Goal: Transaction & Acquisition: Purchase product/service

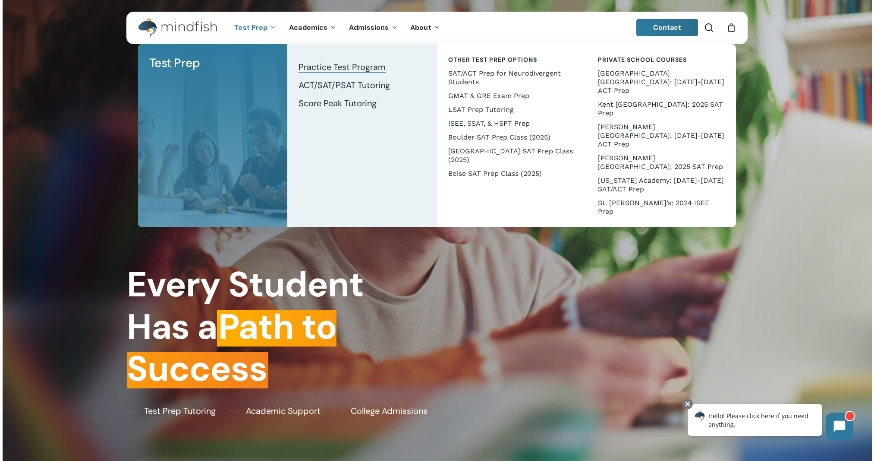
click at [353, 70] on span "Practice Test Program" at bounding box center [342, 66] width 87 height 11
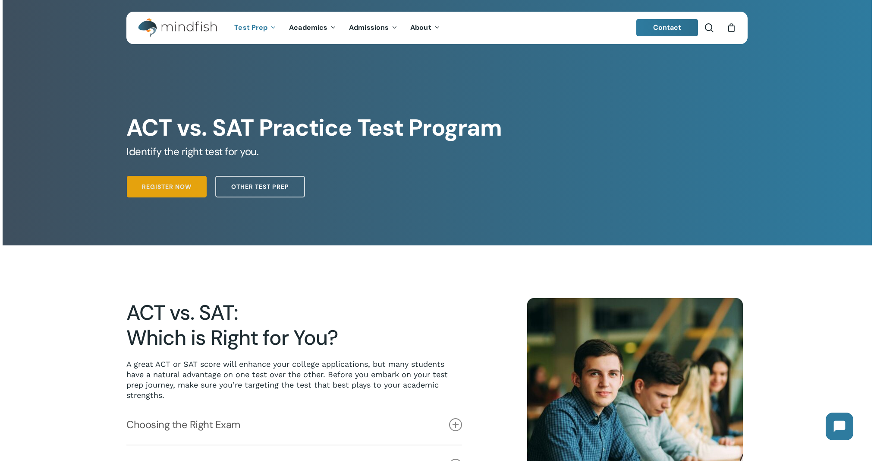
click at [167, 190] on span "Register Now" at bounding box center [167, 186] width 50 height 9
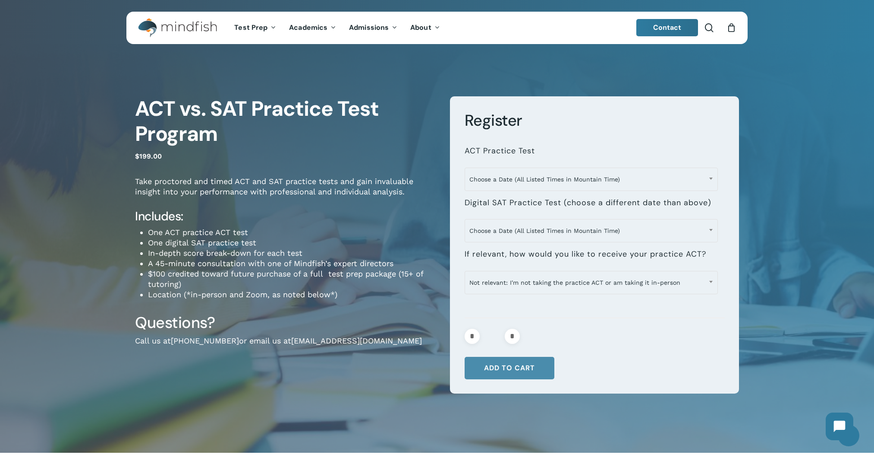
click at [511, 365] on button "Add to cart" at bounding box center [510, 368] width 90 height 22
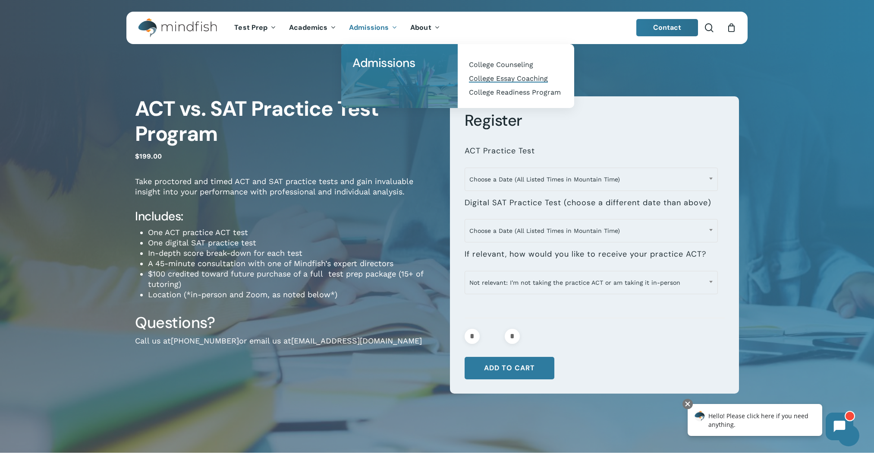
click at [494, 76] on span "College Essay Coaching" at bounding box center [508, 78] width 79 height 8
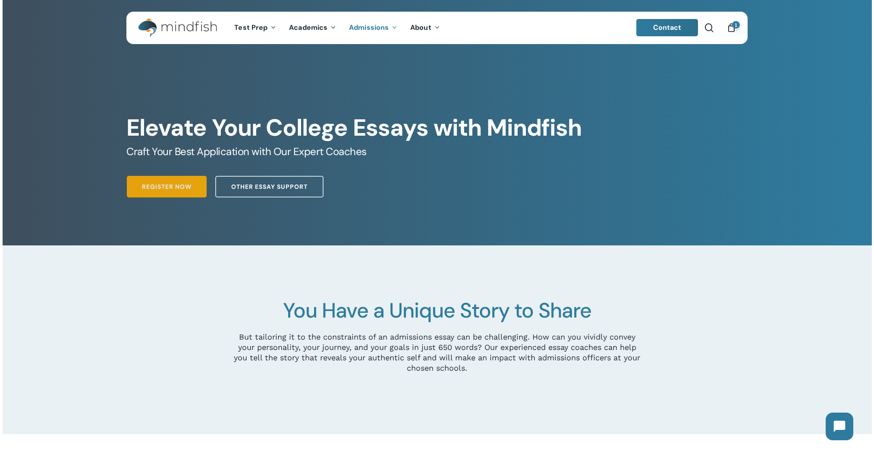
click at [175, 197] on link "Register Now" at bounding box center [167, 187] width 80 height 22
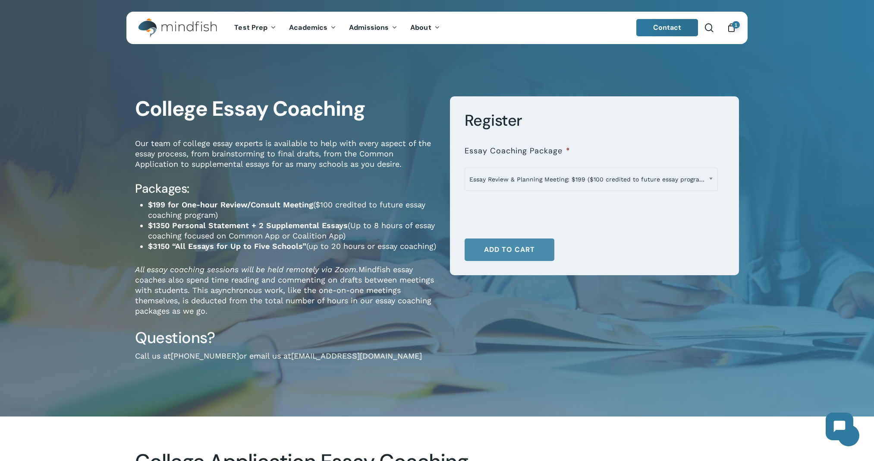
click at [503, 250] on button "Add to cart" at bounding box center [510, 249] width 90 height 22
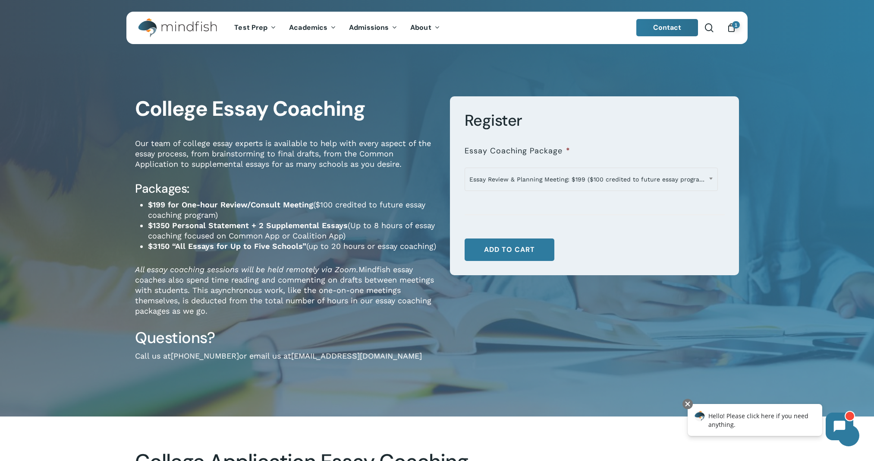
click at [731, 28] on div "1" at bounding box center [735, 25] width 9 height 9
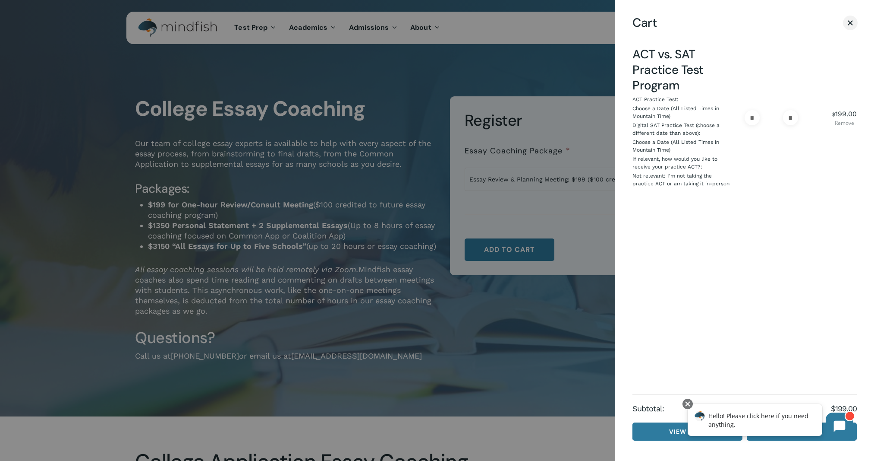
click at [846, 123] on link "Remove" at bounding box center [845, 122] width 25 height 5
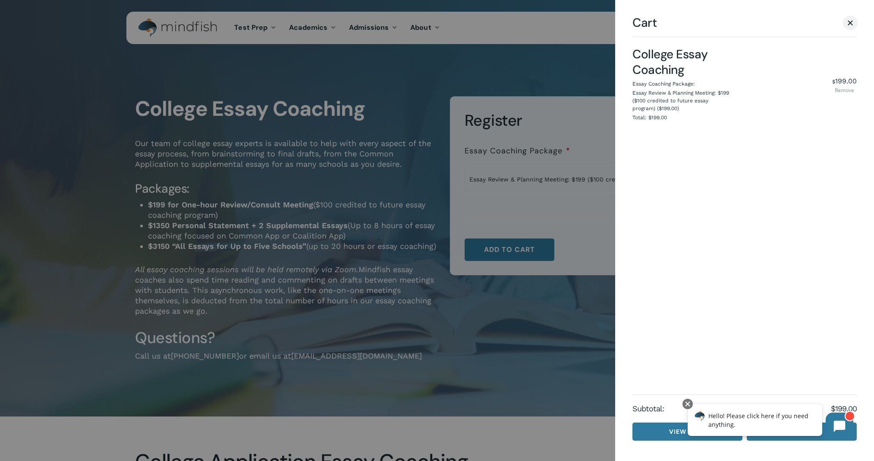
click at [846, 88] on link "Remove" at bounding box center [845, 90] width 25 height 5
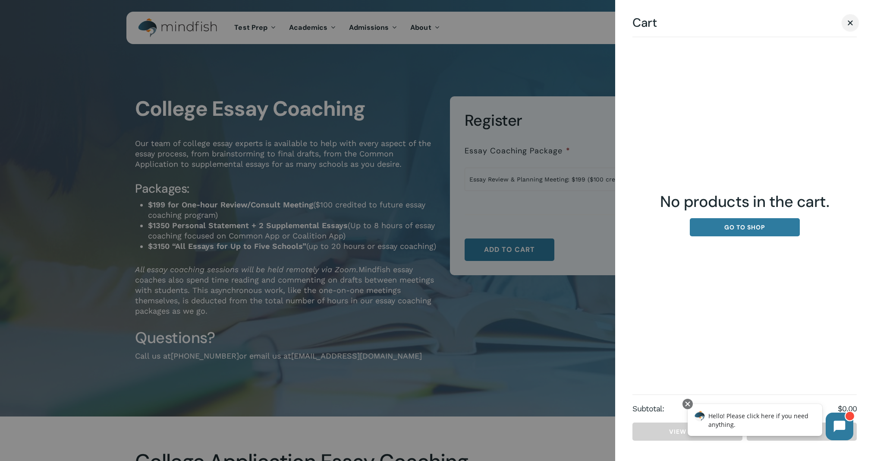
click at [850, 24] on span "Cart" at bounding box center [850, 22] width 5 height 5
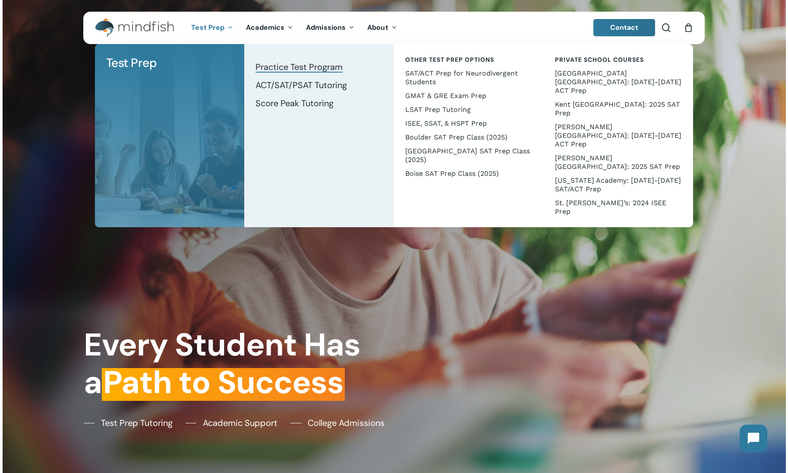
click at [288, 65] on span "Practice Test Program" at bounding box center [299, 66] width 87 height 11
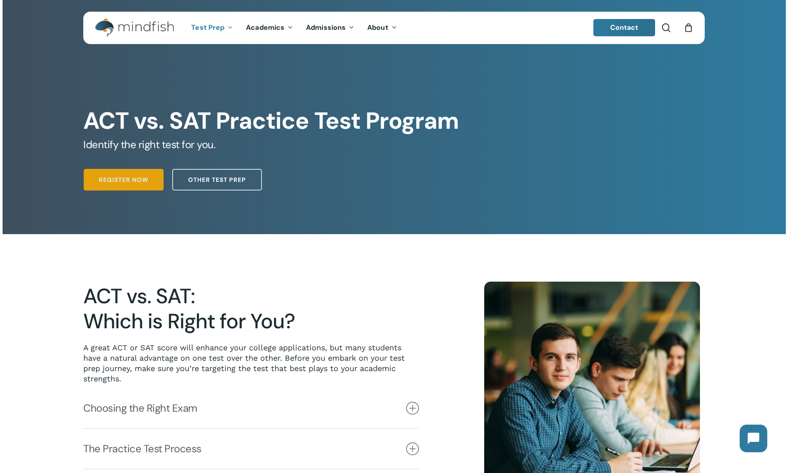
click at [120, 185] on link "Register Now" at bounding box center [124, 180] width 80 height 22
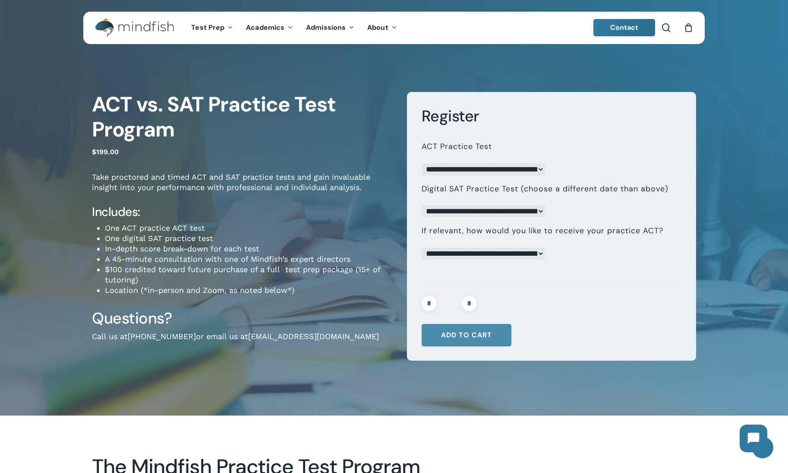
click at [468, 341] on button "Add to cart" at bounding box center [467, 335] width 90 height 22
click at [685, 28] on icon "Cart" at bounding box center [688, 28] width 9 height 9
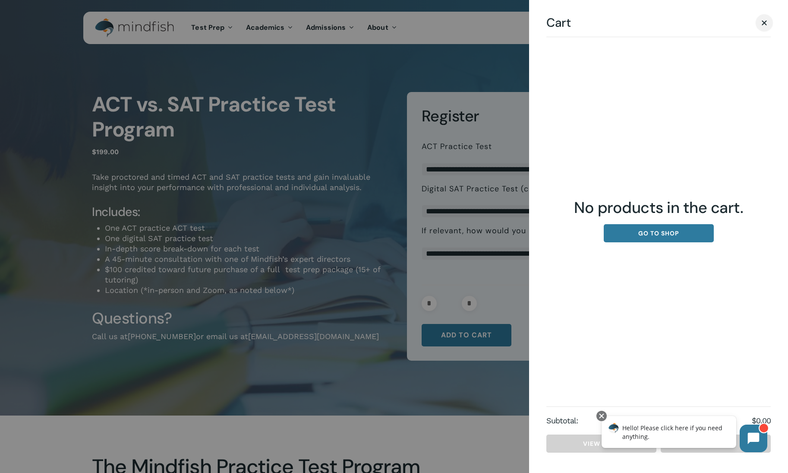
click at [764, 24] on span "Cart" at bounding box center [764, 22] width 9 height 6
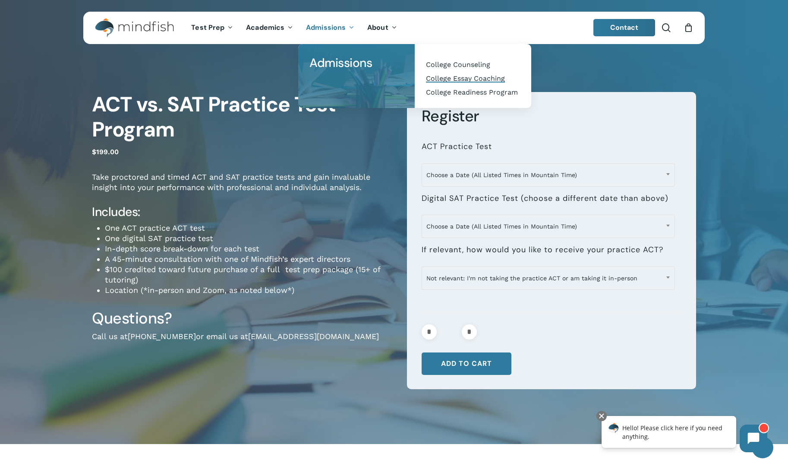
click at [449, 78] on span "College Essay Coaching" at bounding box center [465, 78] width 79 height 8
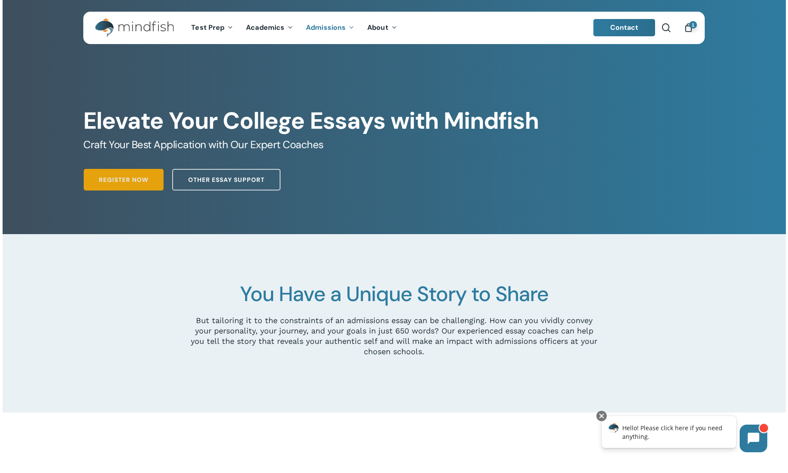
click at [123, 183] on span "Register Now" at bounding box center [124, 179] width 50 height 9
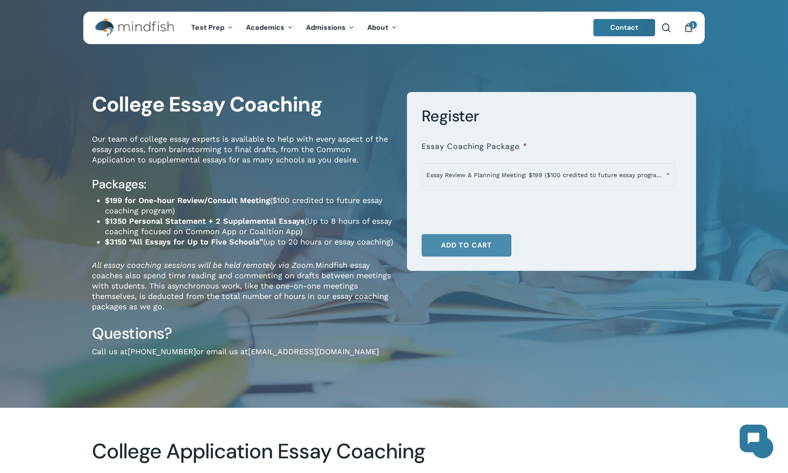
click at [462, 242] on button "Add to cart" at bounding box center [467, 245] width 90 height 22
click at [126, 26] on img "Main Menu" at bounding box center [130, 27] width 70 height 19
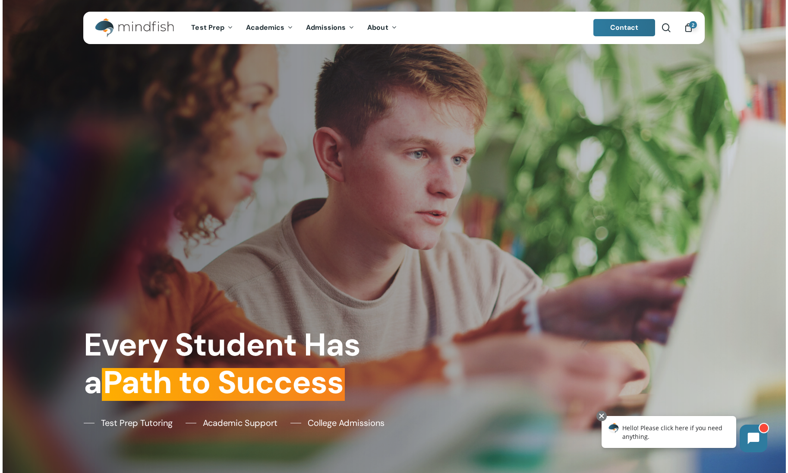
click at [687, 30] on icon "Cart" at bounding box center [688, 28] width 9 height 9
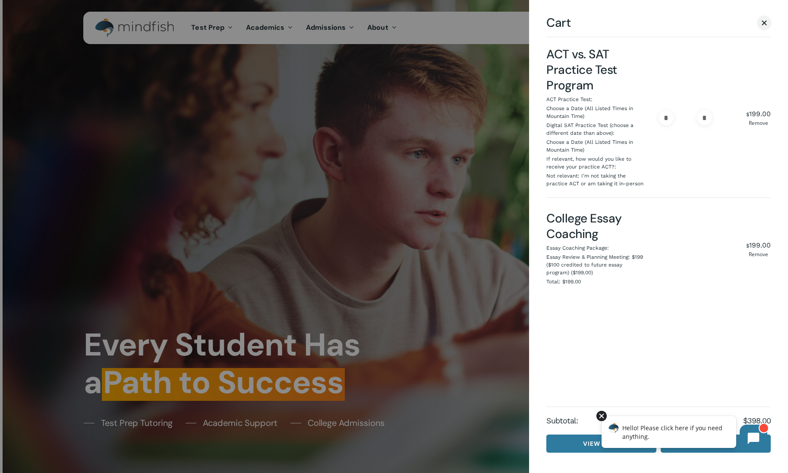
click at [600, 415] on div at bounding box center [602, 415] width 10 height 10
click at [765, 23] on span "Cart" at bounding box center [764, 22] width 5 height 5
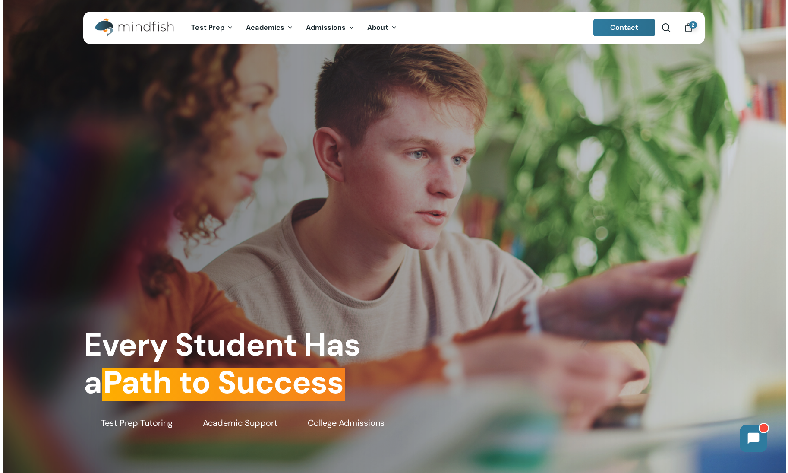
click at [688, 27] on div "2" at bounding box center [692, 25] width 9 height 9
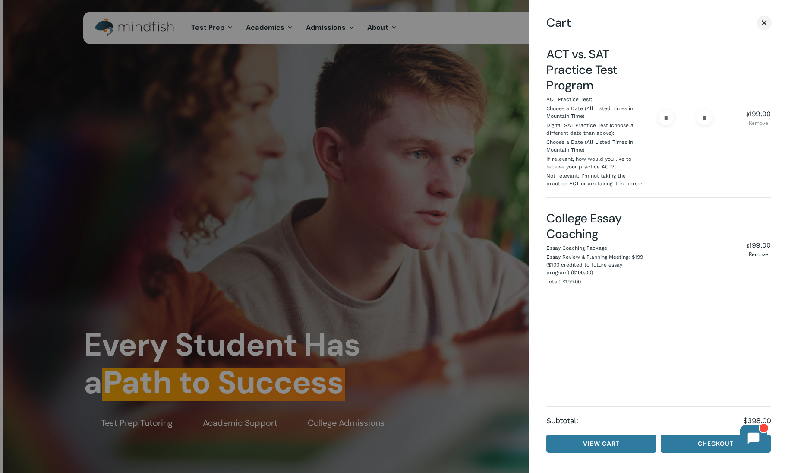
click at [759, 124] on link "Remove" at bounding box center [758, 122] width 25 height 5
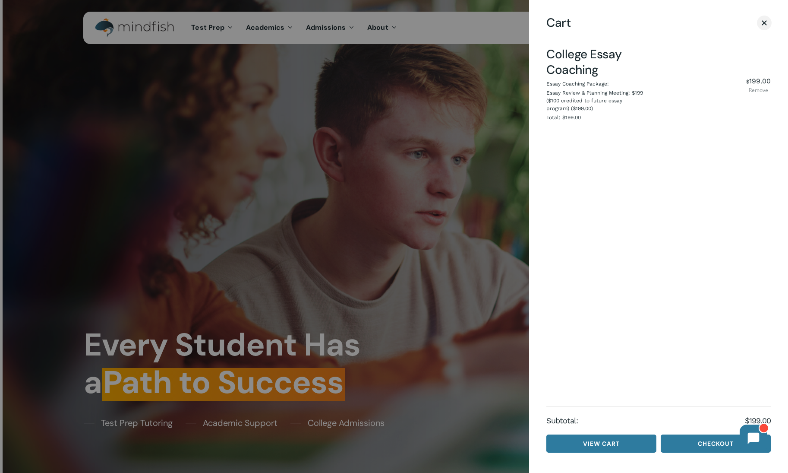
click at [754, 91] on link "Remove" at bounding box center [758, 90] width 25 height 5
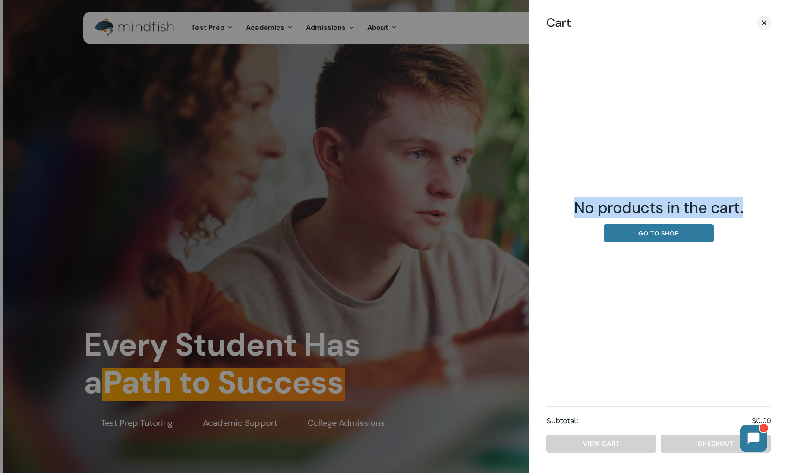
drag, startPoint x: 574, startPoint y: 206, endPoint x: 745, endPoint y: 202, distance: 171.8
click at [745, 202] on span "No products in the cart." at bounding box center [658, 208] width 224 height 20
click at [742, 209] on span "No products in the cart." at bounding box center [658, 208] width 224 height 20
drag, startPoint x: 743, startPoint y: 209, endPoint x: 566, endPoint y: 207, distance: 176.5
click at [566, 207] on span "No products in the cart." at bounding box center [658, 208] width 224 height 20
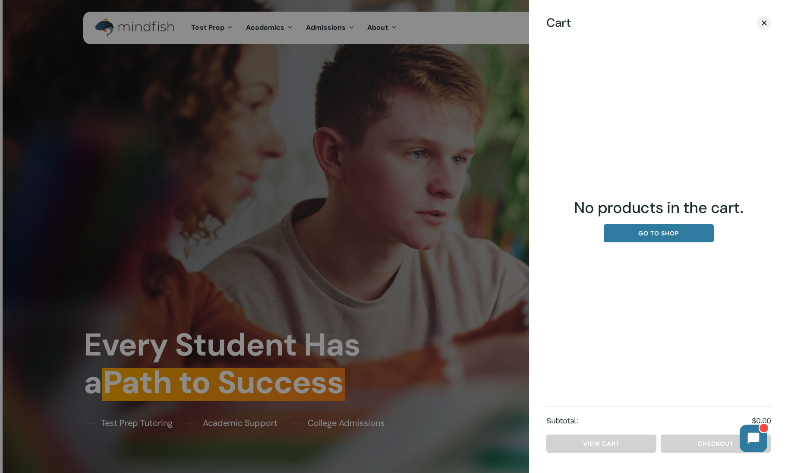
click at [629, 268] on div "No products in the cart. Go to shop Subtotal: $ 0.00 View cart Checkout" at bounding box center [658, 242] width 259 height 453
click at [577, 214] on span "No products in the cart." at bounding box center [658, 208] width 224 height 20
drag, startPoint x: 572, startPoint y: 208, endPoint x: 753, endPoint y: 208, distance: 180.4
click at [753, 208] on span "No products in the cart." at bounding box center [658, 208] width 224 height 20
click at [647, 375] on div "No products in the cart. Go to shop Subtotal: $ 0.00 View cart Checkout" at bounding box center [658, 242] width 259 height 453
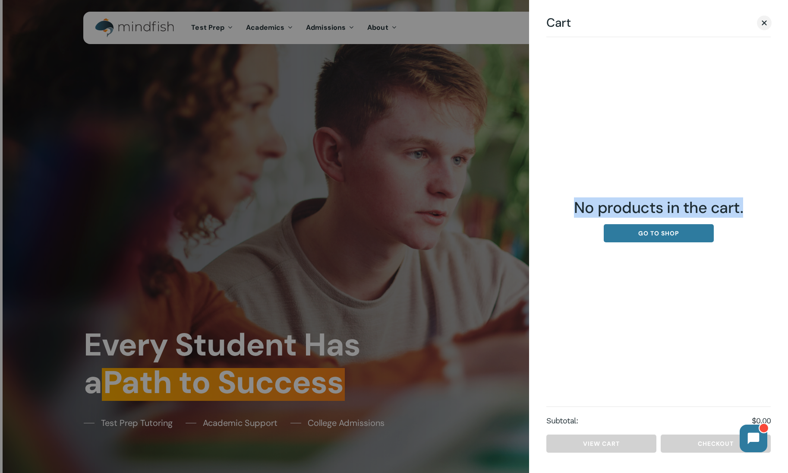
drag, startPoint x: 585, startPoint y: 209, endPoint x: 769, endPoint y: 211, distance: 183.9
click at [769, 211] on span "No products in the cart." at bounding box center [658, 208] width 224 height 20
click at [754, 205] on span "No products in the cart." at bounding box center [658, 208] width 224 height 20
click at [764, 24] on span "Cart" at bounding box center [764, 22] width 9 height 6
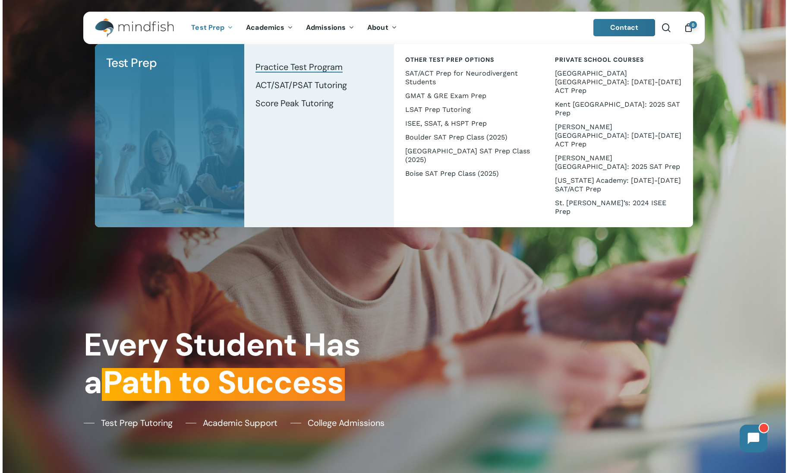
click at [280, 62] on span "Practice Test Program" at bounding box center [299, 66] width 87 height 11
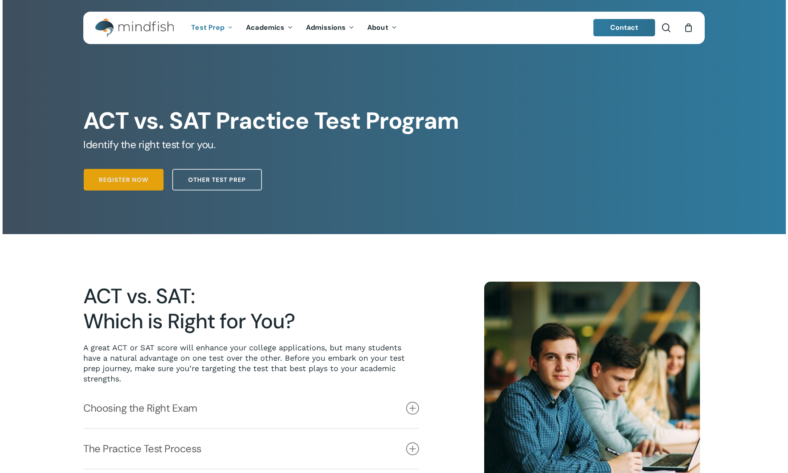
click at [129, 176] on span "Register Now" at bounding box center [124, 179] width 50 height 9
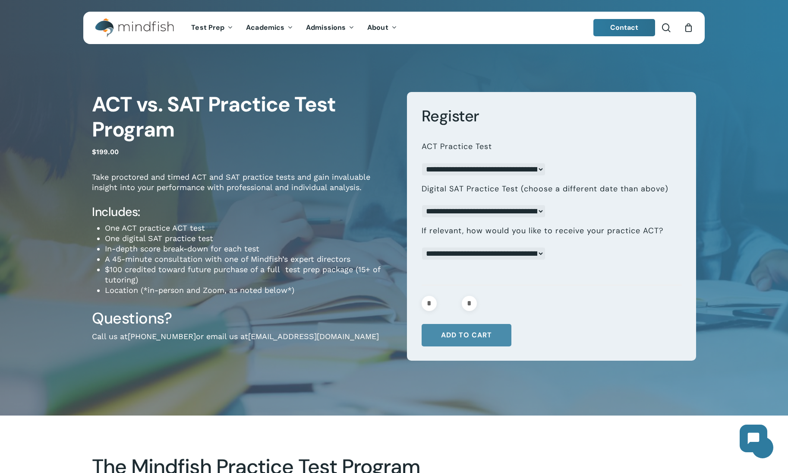
click at [468, 331] on button "Add to cart" at bounding box center [467, 335] width 90 height 22
click at [691, 28] on span "1" at bounding box center [693, 24] width 8 height 7
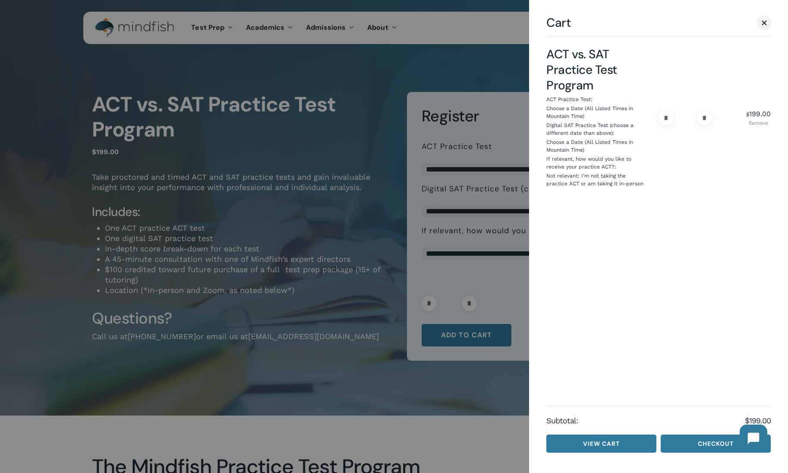
click at [758, 122] on link "Remove" at bounding box center [758, 122] width 25 height 5
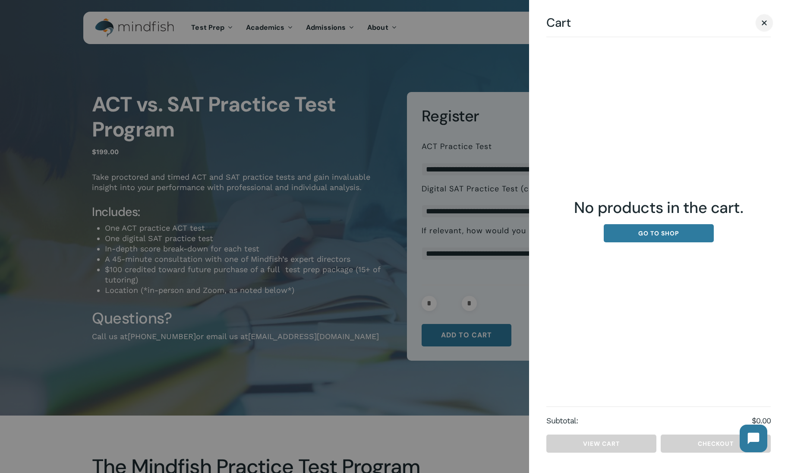
click at [764, 22] on span "Cart" at bounding box center [764, 22] width 5 height 5
